Goal: Navigation & Orientation: Find specific page/section

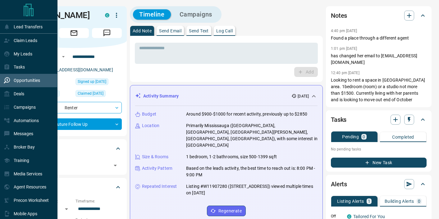
click at [19, 82] on p "Opportunities" at bounding box center [27, 80] width 26 height 5
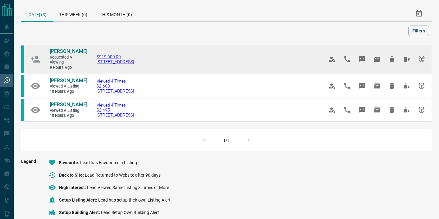
click at [111, 62] on span "2185 Marine Dr, Oakville, ON" at bounding box center [115, 61] width 37 height 5
click at [131, 60] on span "2185 Marine Dr, Oakville, ON" at bounding box center [115, 61] width 37 height 5
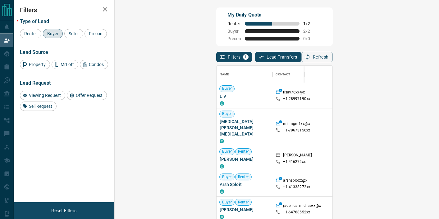
scroll to position [165, 311]
click at [28, 34] on span "Renter" at bounding box center [30, 33] width 17 height 5
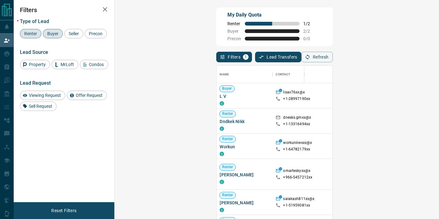
click at [54, 34] on span "Buyer" at bounding box center [53, 33] width 16 height 5
click at [30, 35] on span "Renter" at bounding box center [30, 33] width 17 height 5
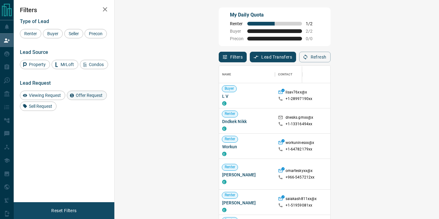
click at [81, 96] on span "Offer Request" at bounding box center [89, 95] width 31 height 5
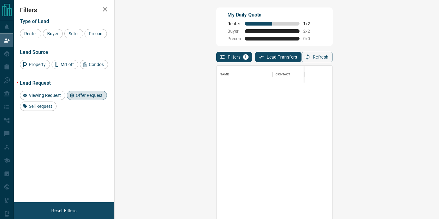
click at [77, 94] on span "Offer Request" at bounding box center [89, 95] width 31 height 5
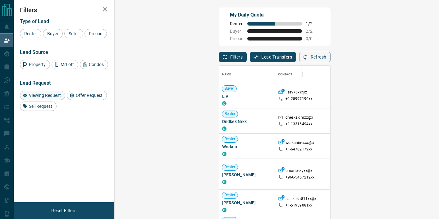
click at [41, 96] on span "Viewing Request" at bounding box center [45, 95] width 36 height 5
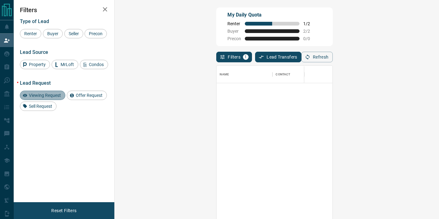
click at [50, 97] on span "Viewing Request" at bounding box center [45, 95] width 36 height 5
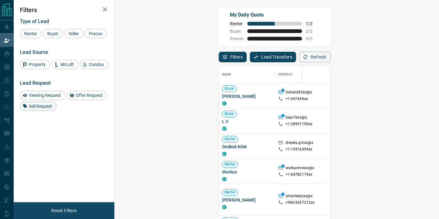
click at [48, 106] on span "Sell Request" at bounding box center [41, 106] width 28 height 5
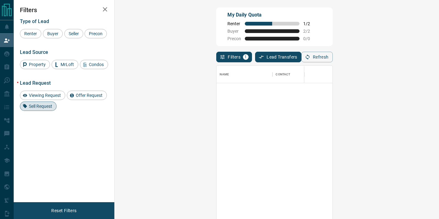
click at [39, 105] on span "Sell Request" at bounding box center [41, 106] width 28 height 5
